Goal: Task Accomplishment & Management: Use online tool/utility

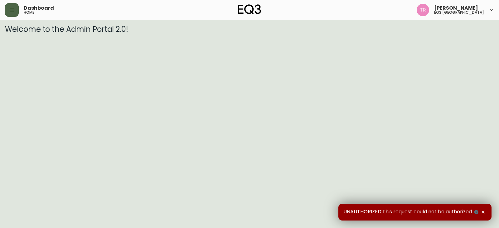
click at [14, 8] on icon "button" at bounding box center [11, 9] width 5 height 5
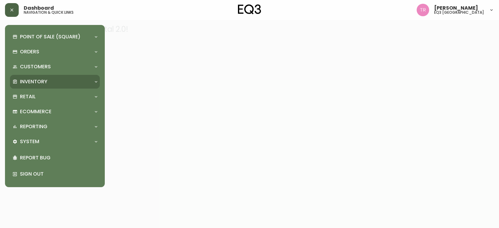
click at [43, 81] on p "Inventory" at bounding box center [33, 81] width 27 height 7
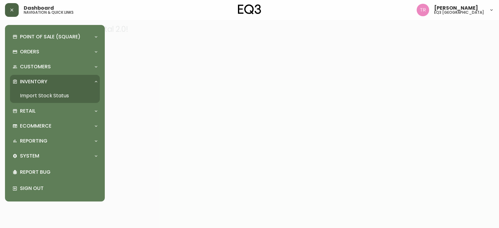
click at [43, 93] on link "Import Stock Status" at bounding box center [55, 96] width 90 height 14
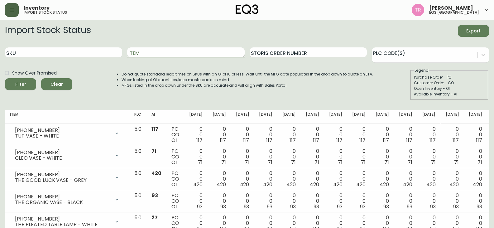
click at [221, 50] on input "Item" at bounding box center [185, 52] width 117 height 10
type input "FRANK"
click at [22, 85] on span "Filter" at bounding box center [20, 84] width 11 height 8
